Goal: Task Accomplishment & Management: Manage account settings

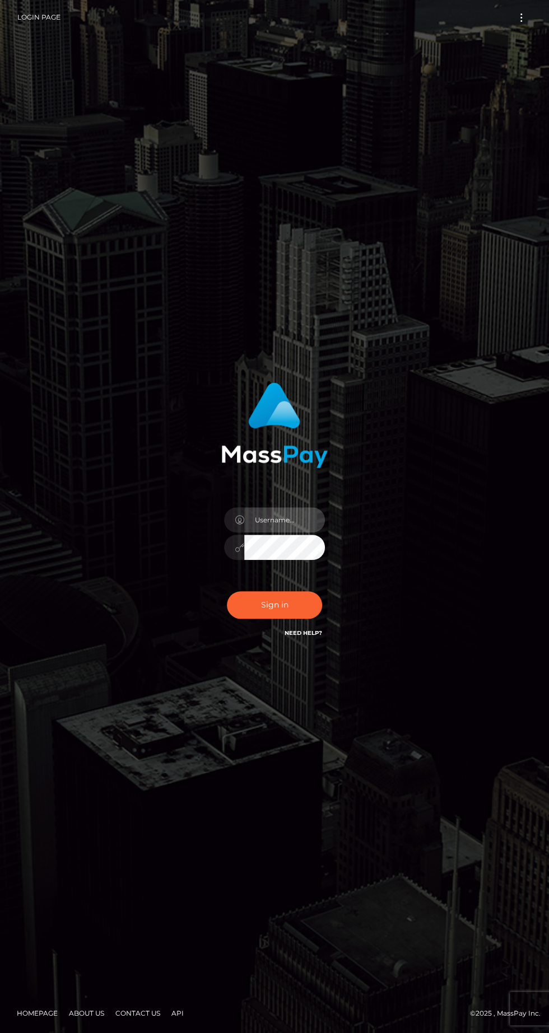
click at [307, 532] on input "text" at bounding box center [284, 519] width 81 height 25
type input "[EMAIL_ADDRESS][DOMAIN_NAME]"
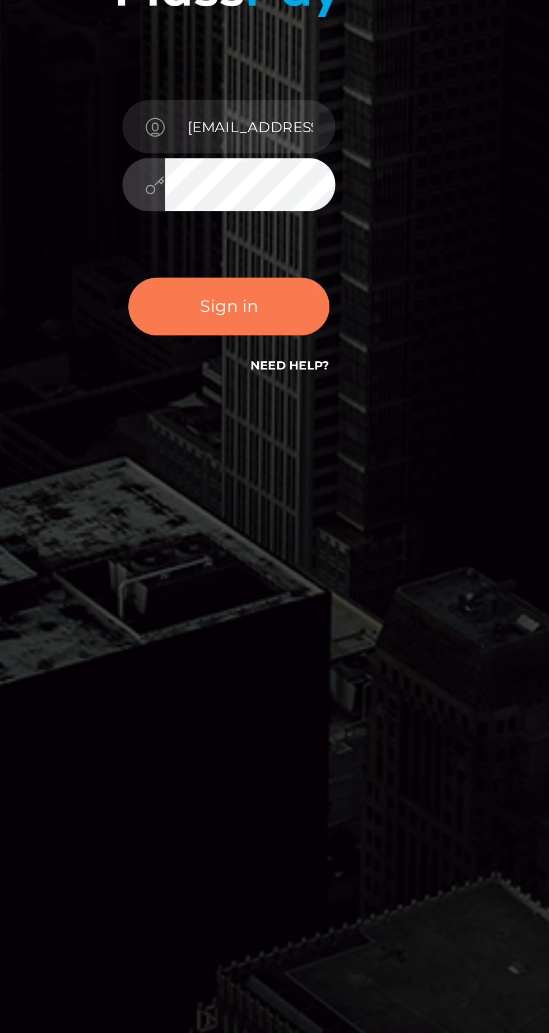
click at [297, 619] on button "Sign in" at bounding box center [274, 604] width 95 height 27
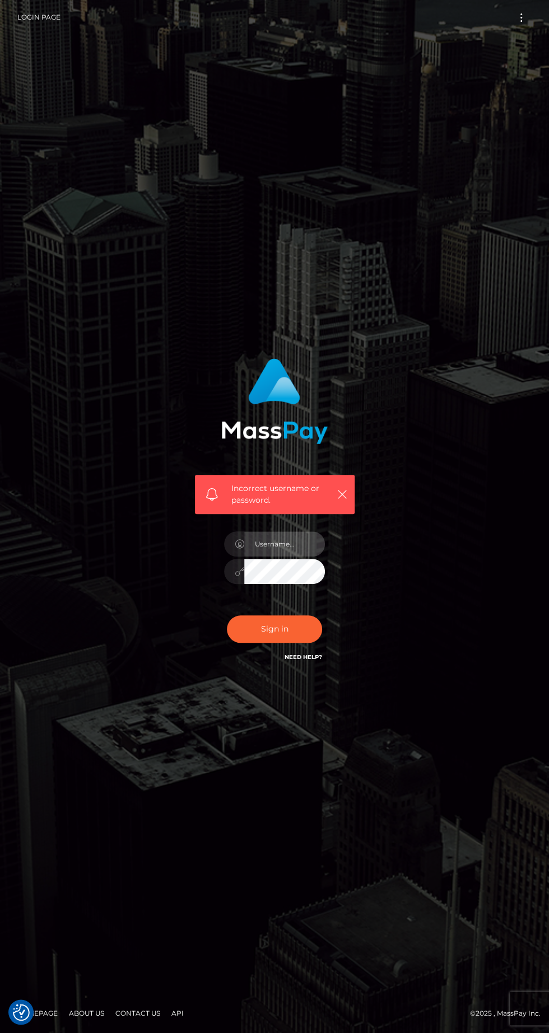
click at [284, 557] on input "text" at bounding box center [284, 543] width 81 height 25
click at [295, 557] on input "text" at bounding box center [284, 543] width 81 height 25
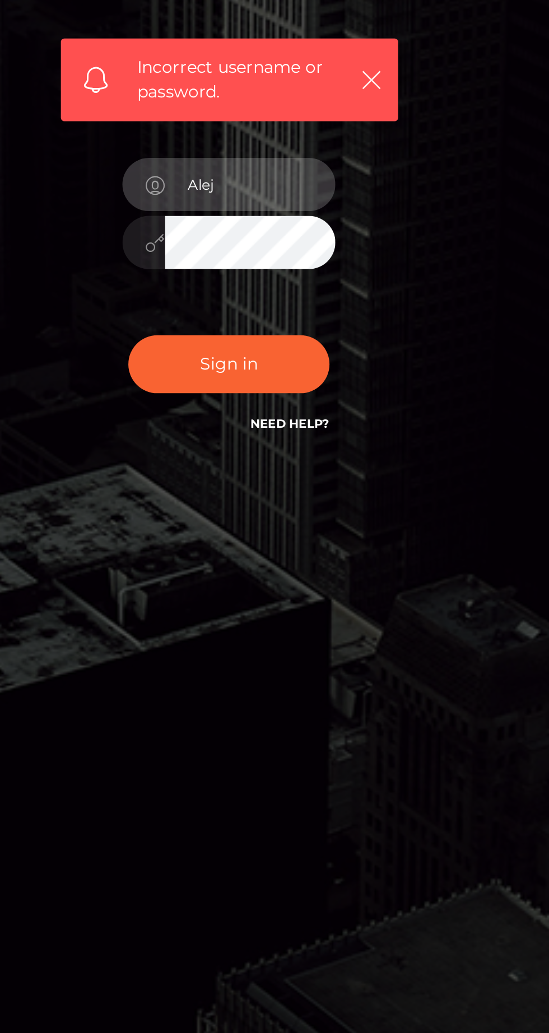
type input "Aleja"
type input "[EMAIL_ADDRESS][DOMAIN_NAME]"
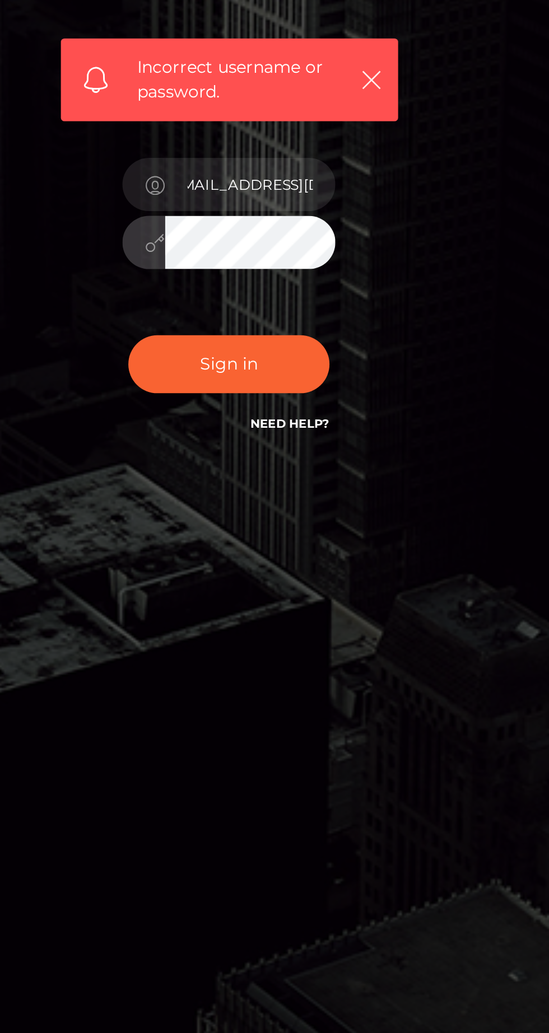
scroll to position [0, 0]
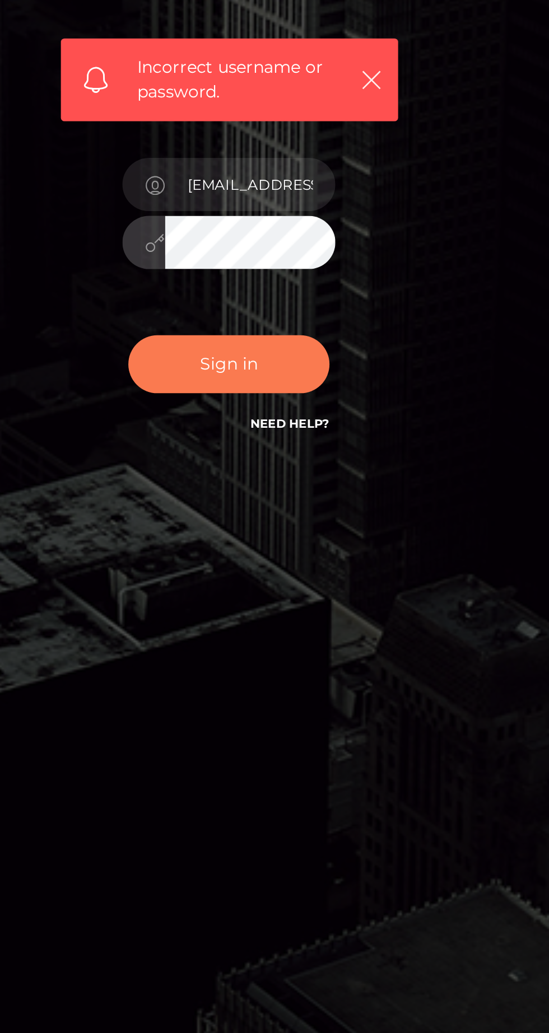
click at [296, 643] on button "Sign in" at bounding box center [274, 628] width 95 height 27
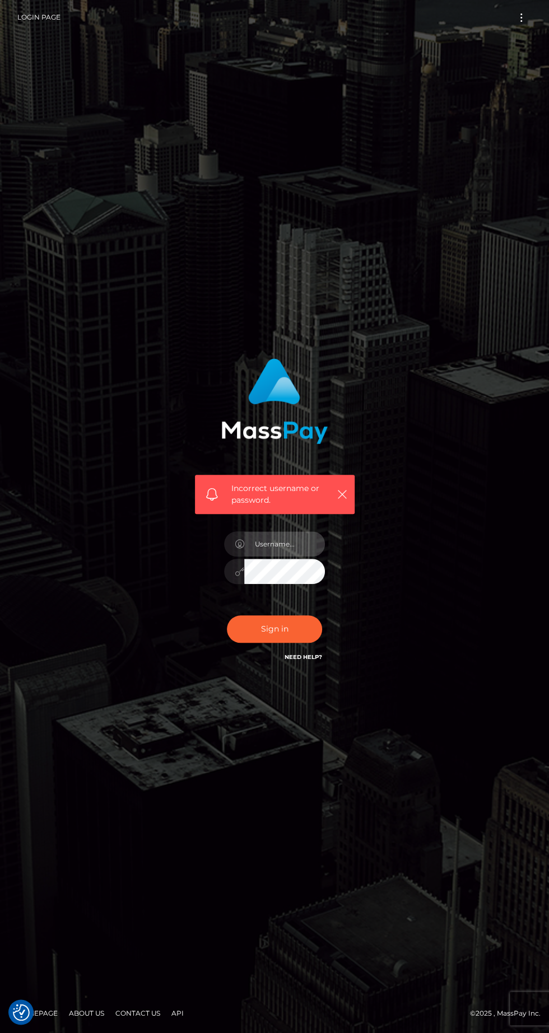
click at [289, 557] on input "text" at bounding box center [284, 543] width 81 height 25
type input "[EMAIL_ADDRESS][DOMAIN_NAME]"
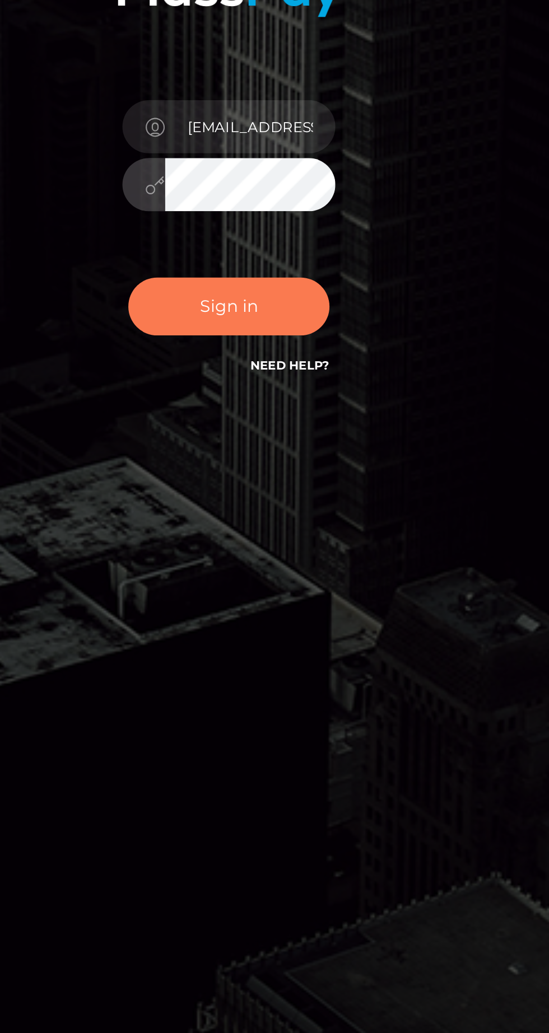
click at [284, 619] on button "Sign in" at bounding box center [274, 604] width 95 height 27
